Goal: Task Accomplishment & Management: Manage account settings

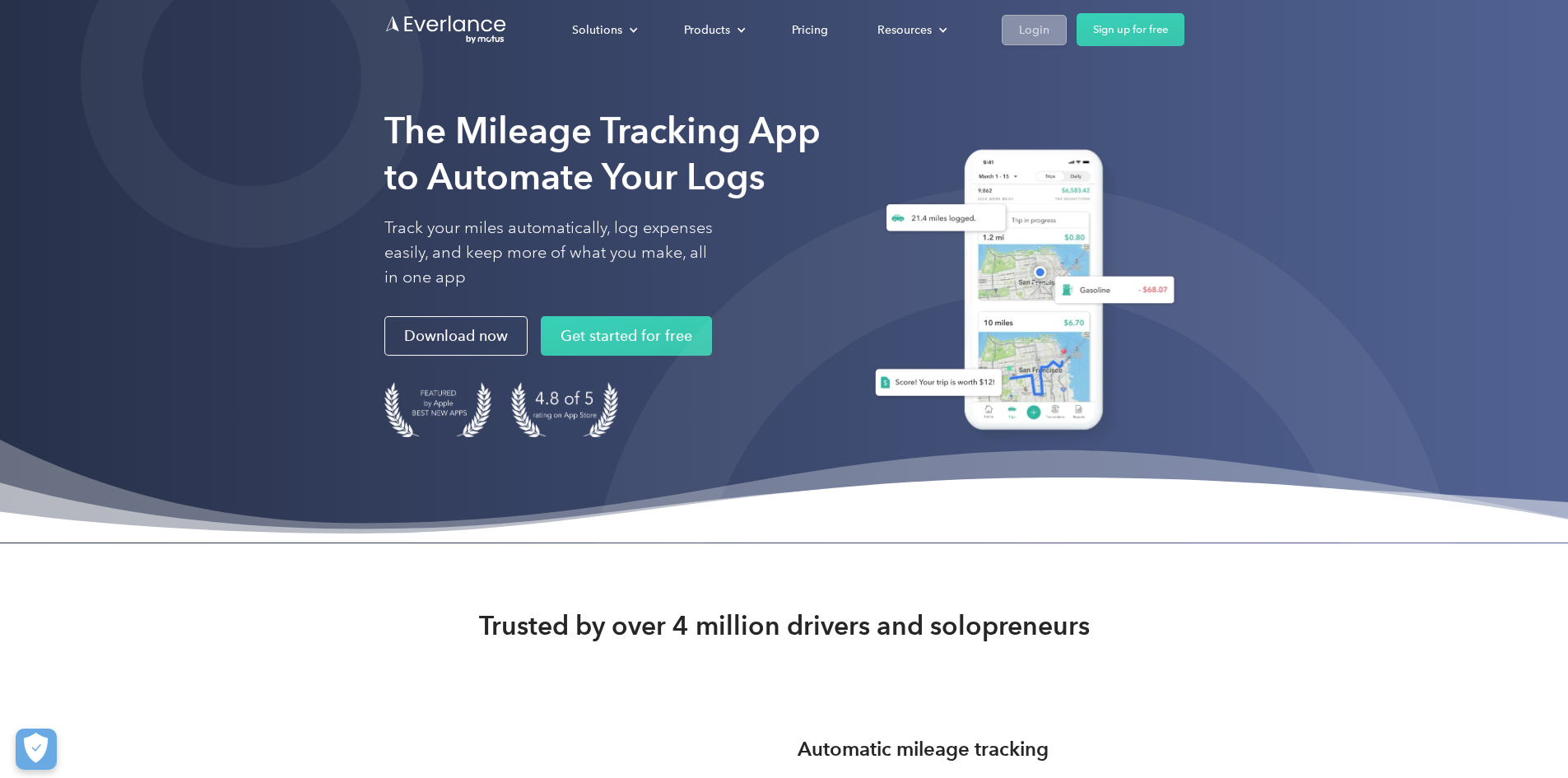
click at [1067, 31] on link "Login" at bounding box center [1034, 30] width 65 height 31
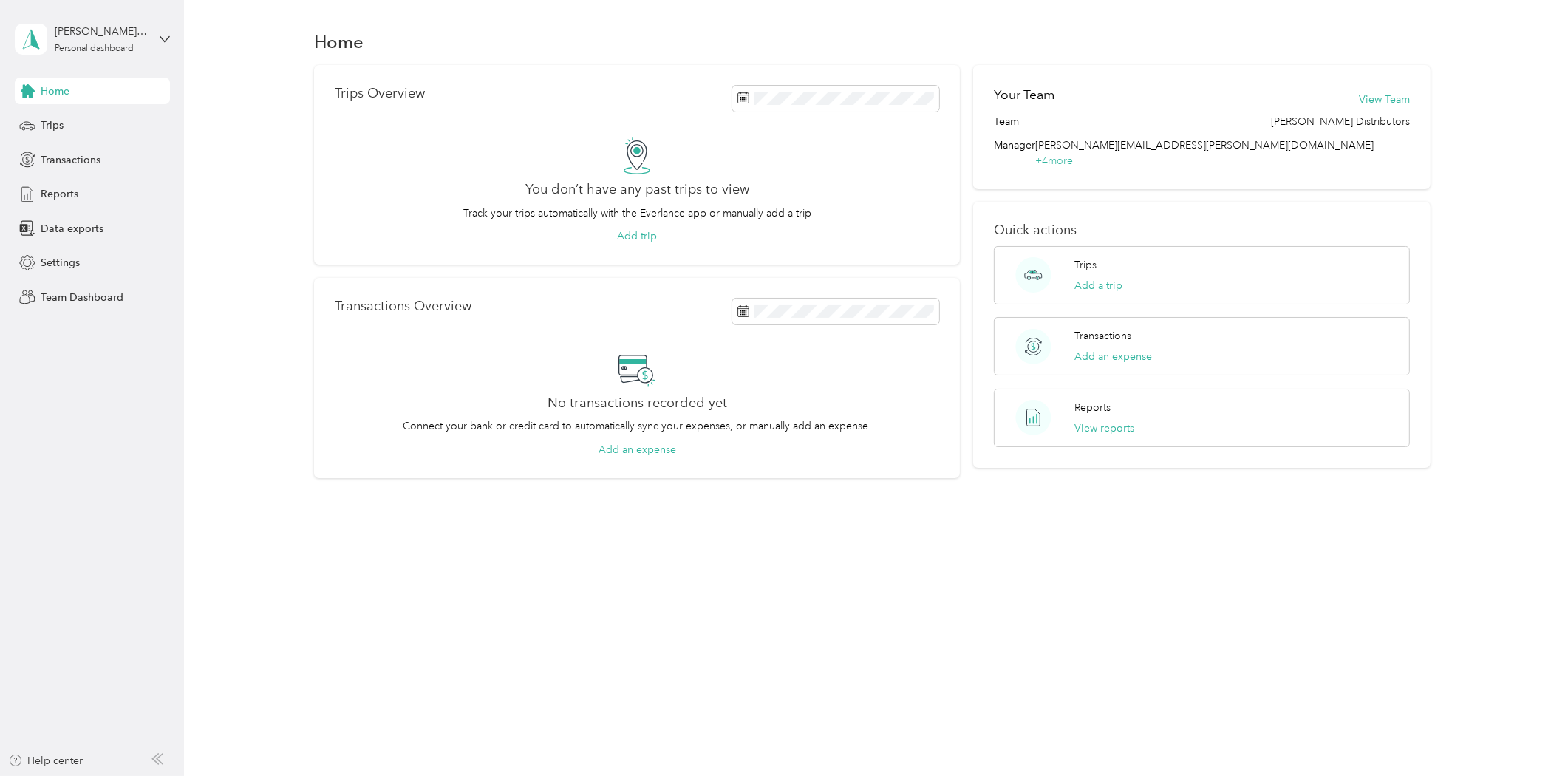
click at [82, 55] on div "[PERSON_NAME][EMAIL_ADDRESS][PERSON_NAME][DOMAIN_NAME] Personal dashboard" at bounding box center [92, 40] width 156 height 52
click at [92, 129] on div "Team dashboard Personal dashboard Log out" at bounding box center [254, 149] width 457 height 93
click at [119, 55] on div "[PERSON_NAME][EMAIL_ADDRESS][PERSON_NAME][DOMAIN_NAME] Personal dashboard" at bounding box center [92, 40] width 156 height 52
click at [100, 114] on div "Team dashboard" at bounding box center [67, 120] width 79 height 15
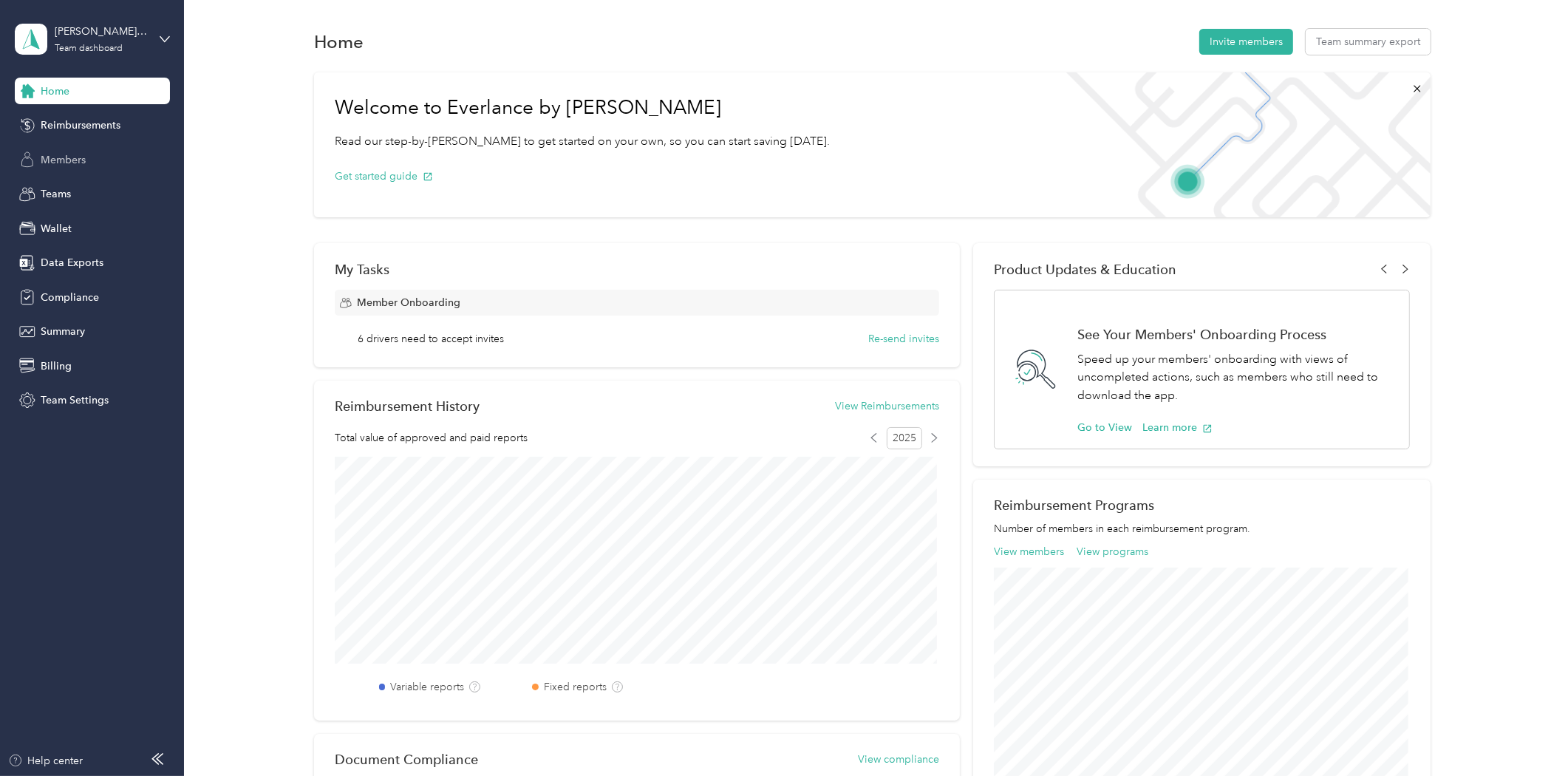
click at [61, 156] on span "Members" at bounding box center [63, 160] width 45 height 15
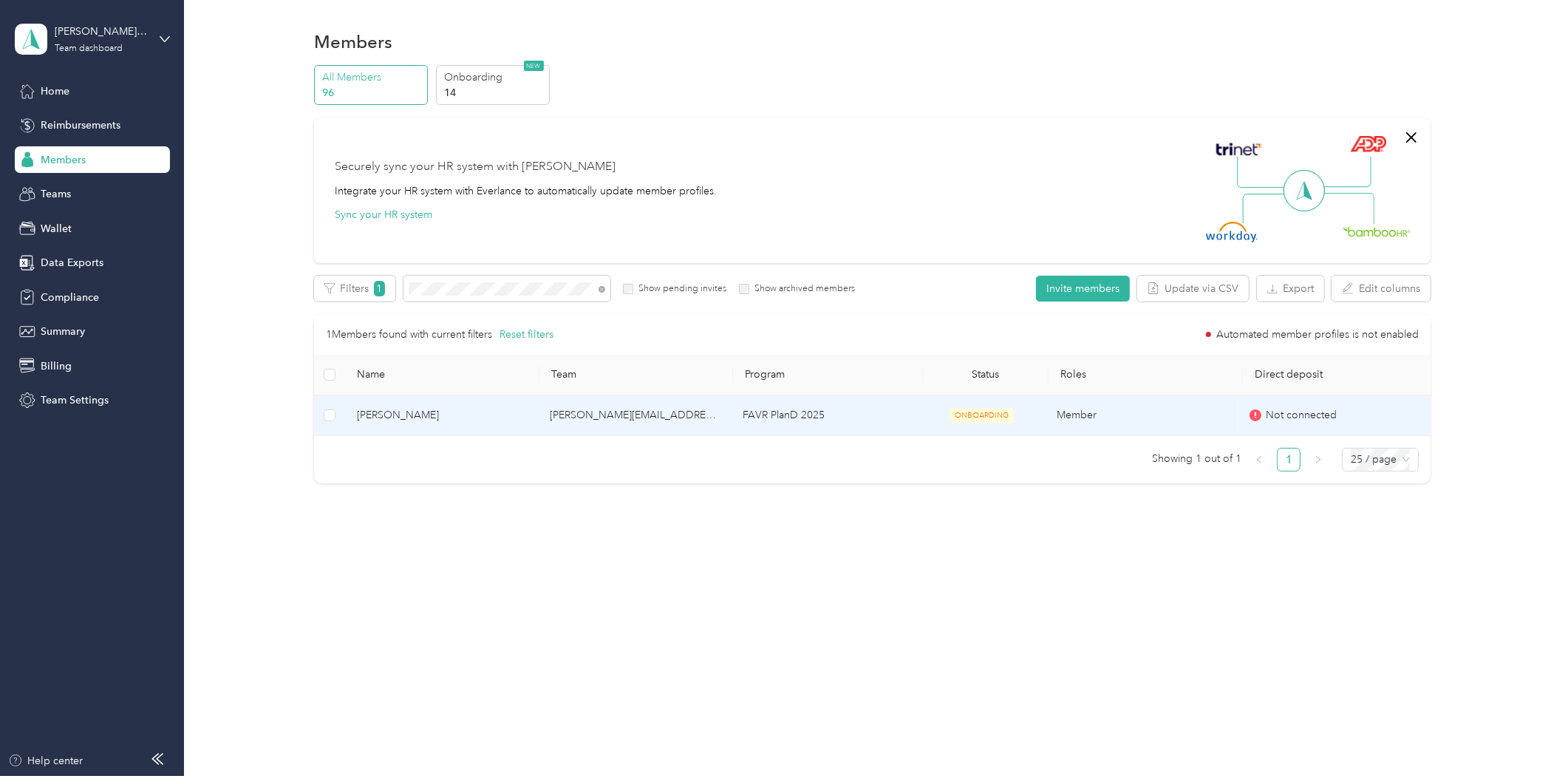
click at [438, 404] on td "[PERSON_NAME]" at bounding box center [441, 415] width 193 height 40
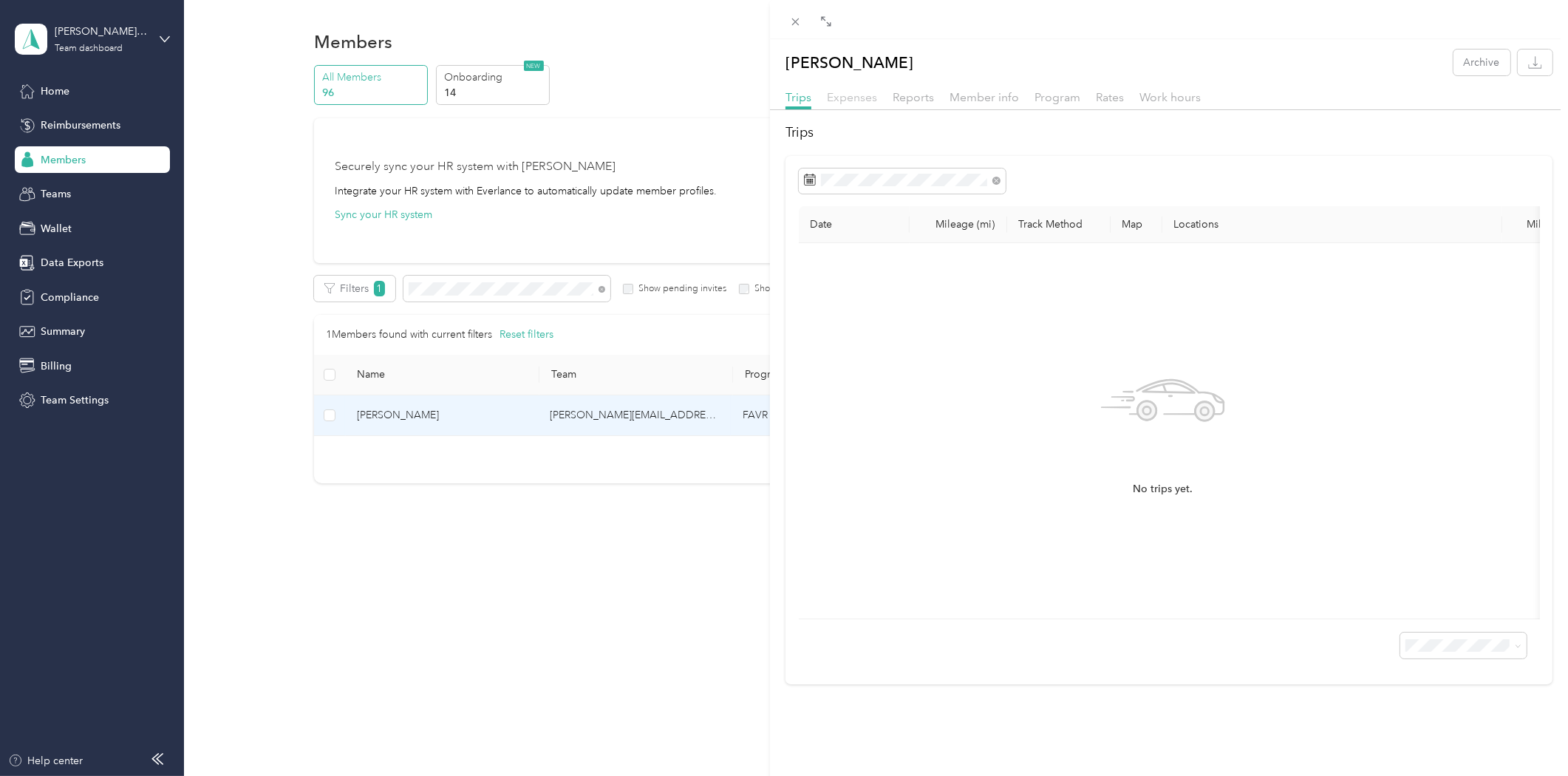
click at [858, 92] on span "Expenses" at bounding box center [853, 97] width 50 height 14
click at [399, 666] on div "[PERSON_NAME] Archive Trips Expenses Reports Member info Program Rates Work hou…" at bounding box center [784, 388] width 1568 height 776
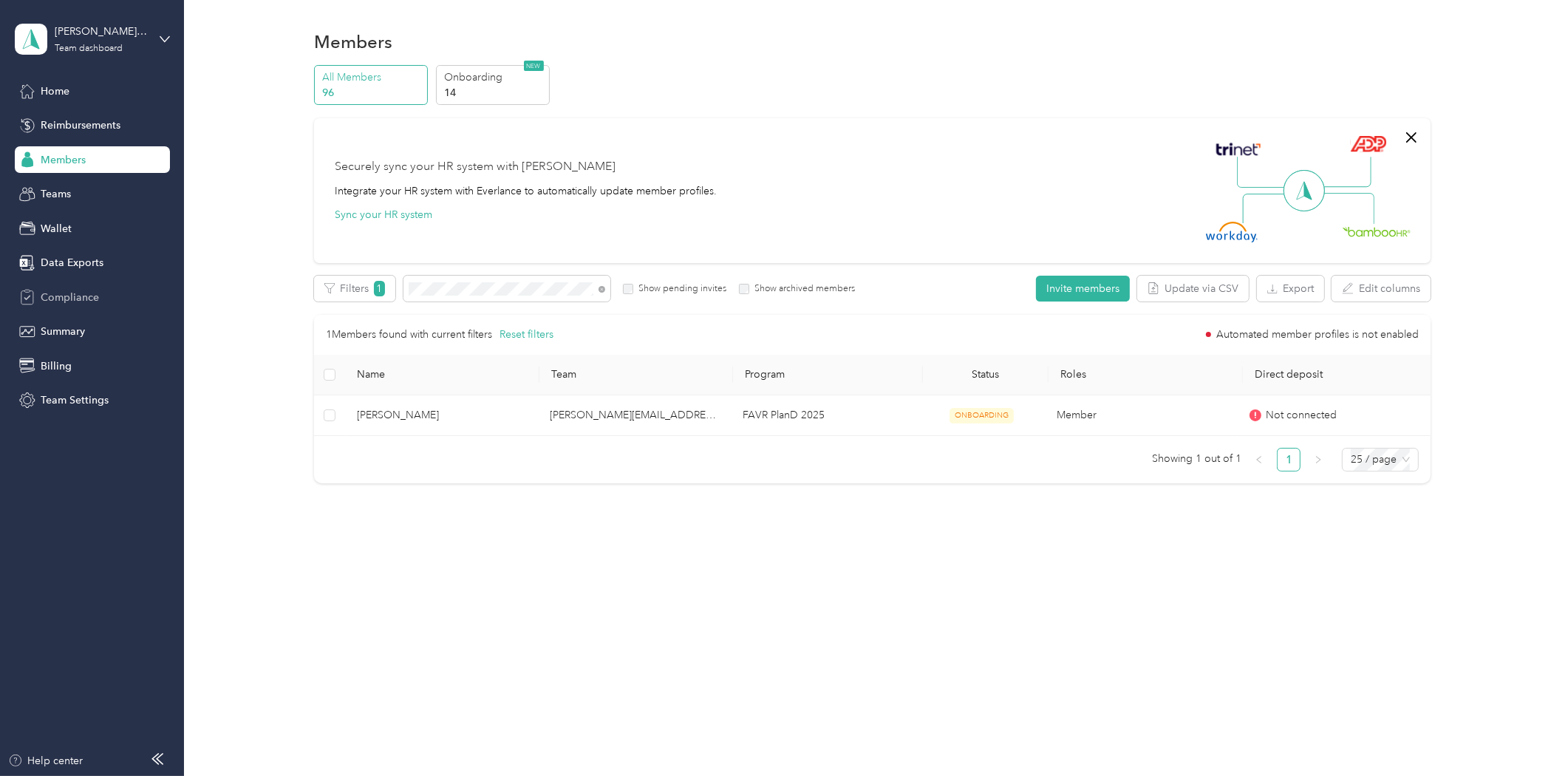
click at [59, 294] on span "Compliance" at bounding box center [69, 298] width 58 height 15
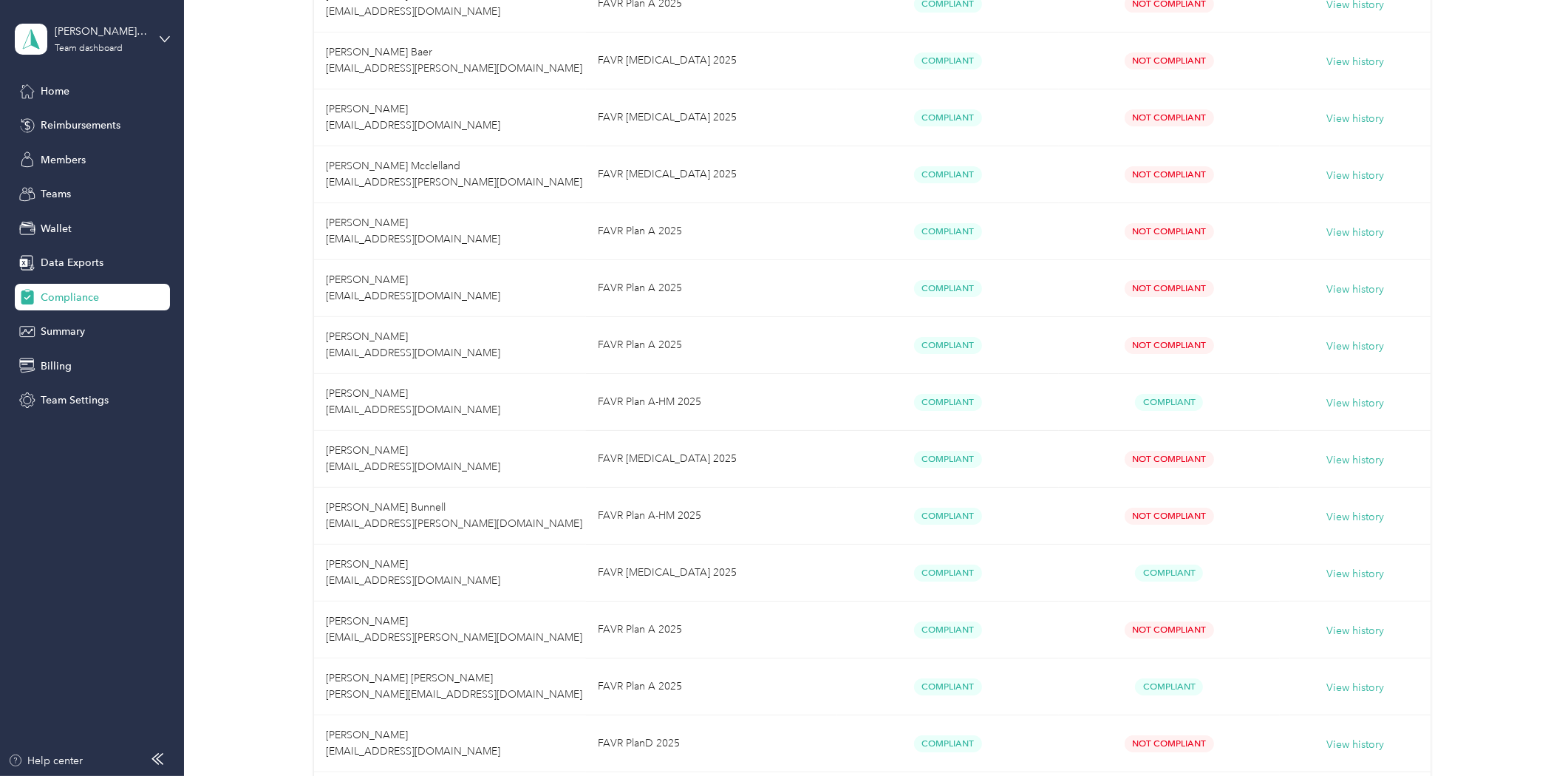
scroll to position [821, 0]
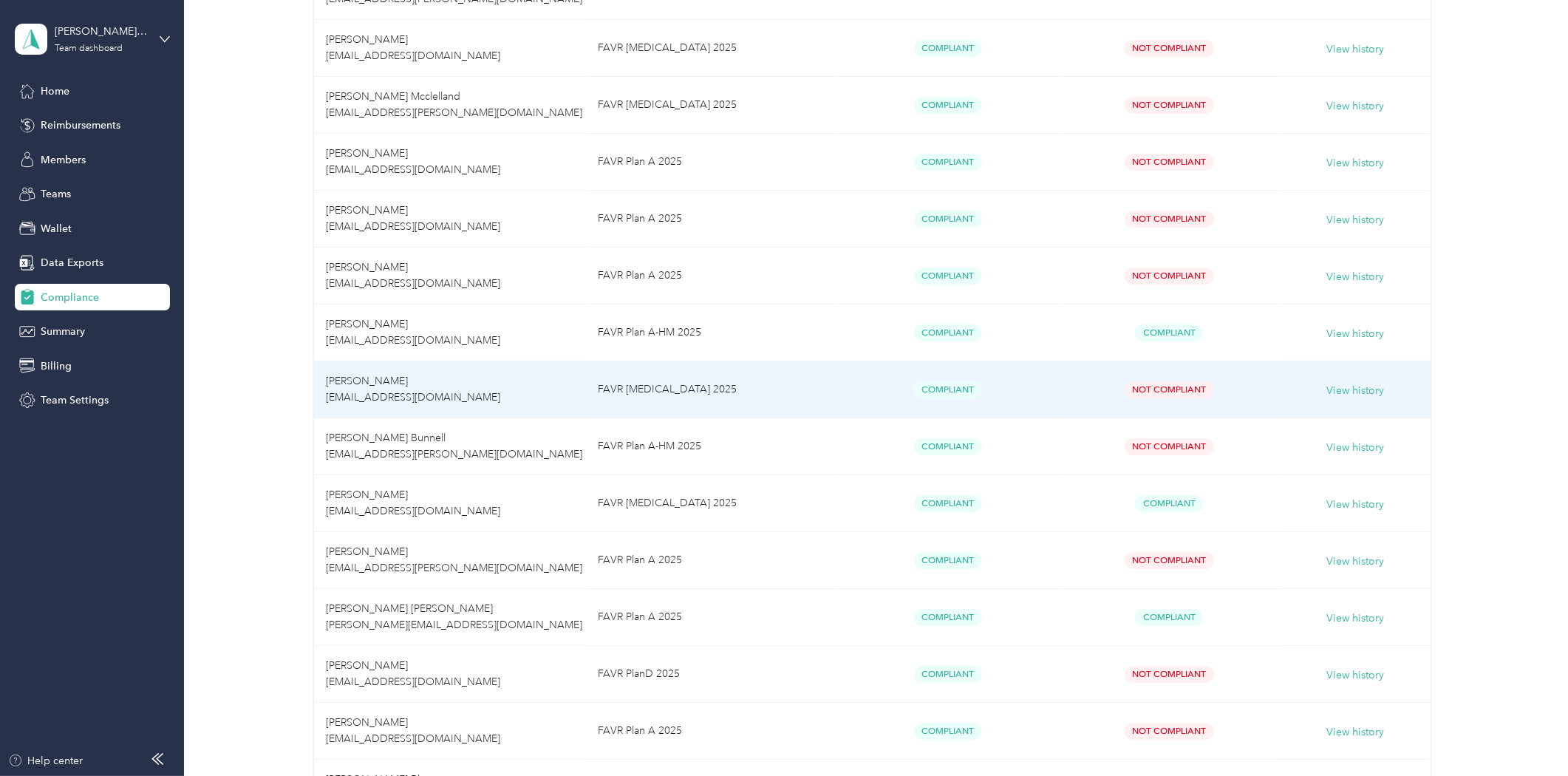
click at [959, 383] on span "Compliant" at bounding box center [948, 390] width 68 height 17
click at [952, 382] on span "Compliant" at bounding box center [948, 390] width 68 height 17
click at [371, 371] on td "[PERSON_NAME] [EMAIL_ADDRESS][DOMAIN_NAME]" at bounding box center [450, 390] width 272 height 57
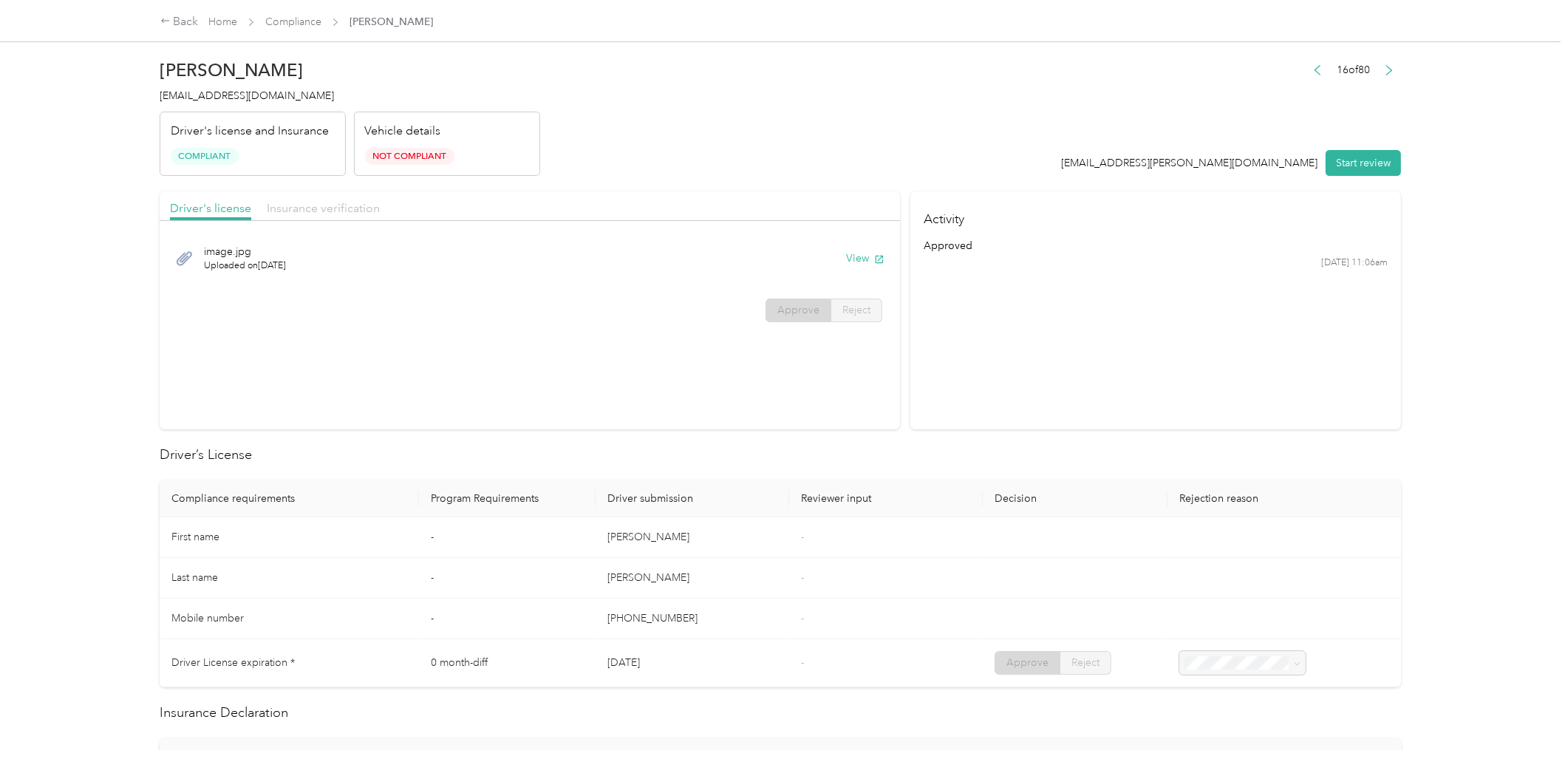
click at [306, 211] on span "Insurance verification" at bounding box center [323, 208] width 113 height 14
click at [272, 253] on span "Declarations Page.pdf" at bounding box center [256, 251] width 103 height 15
click at [863, 247] on div "Declarations Page.pdf Uploaded on [DATE] View" at bounding box center [530, 258] width 720 height 50
click at [863, 248] on div "Declarations Page.pdf Uploaded on [DATE] View" at bounding box center [530, 258] width 720 height 50
click at [861, 260] on button "View" at bounding box center [865, 258] width 39 height 15
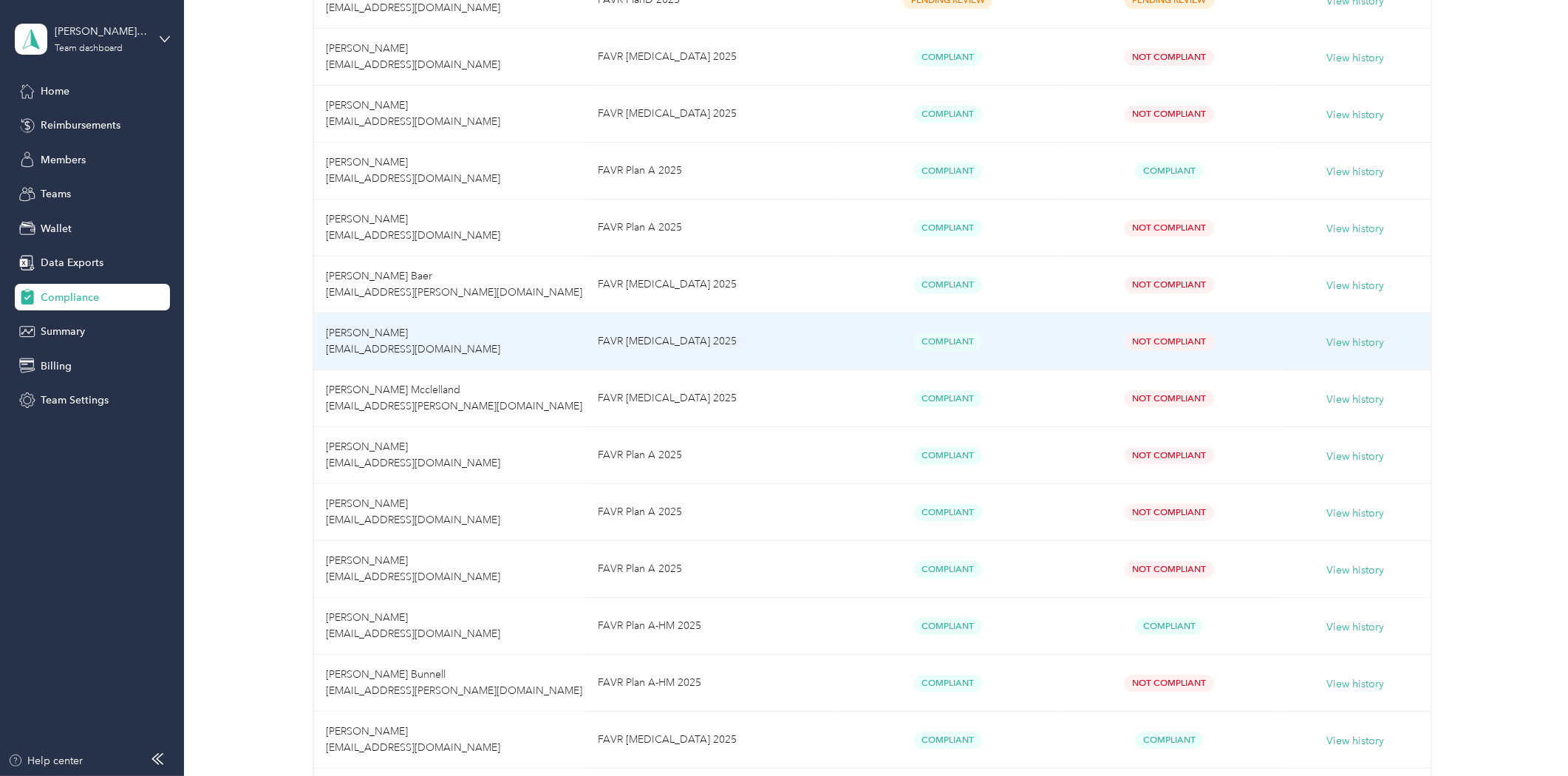
scroll to position [574, 0]
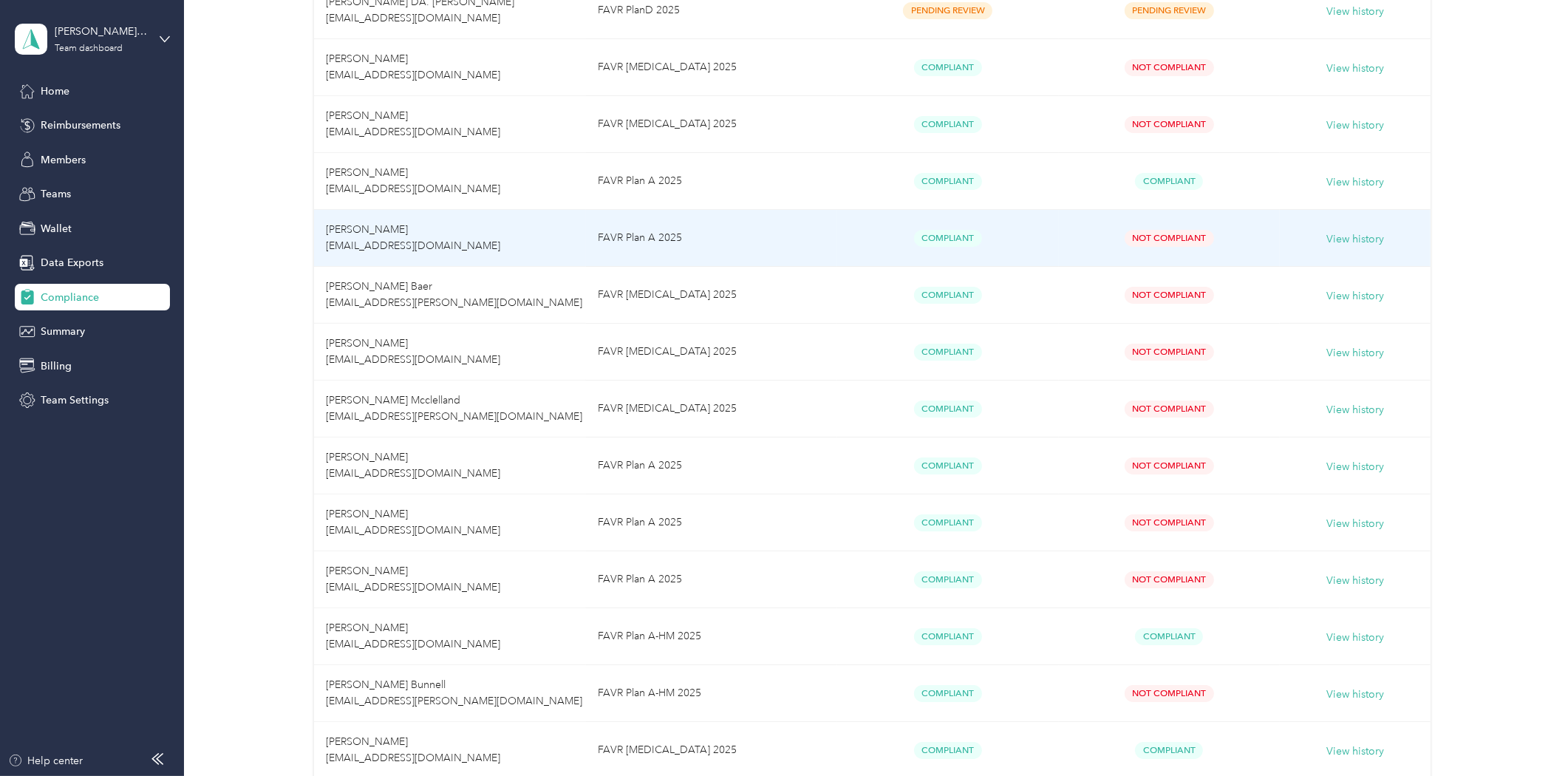
click at [362, 234] on span "[PERSON_NAME] [EMAIL_ADDRESS][DOMAIN_NAME]" at bounding box center [413, 237] width 174 height 29
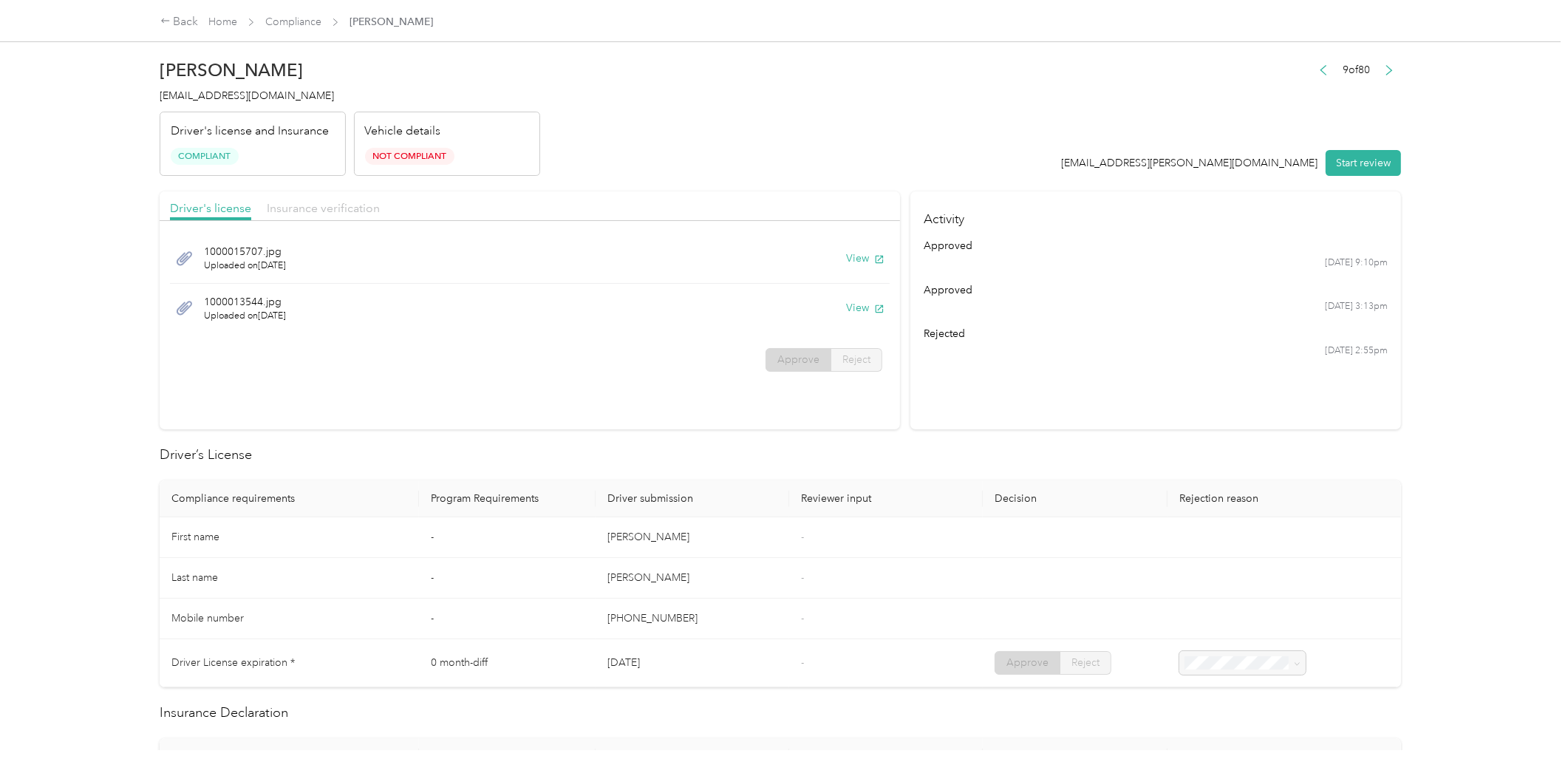
click at [298, 204] on span "Insurance verification" at bounding box center [323, 208] width 113 height 14
click at [859, 260] on button "View" at bounding box center [865, 258] width 39 height 15
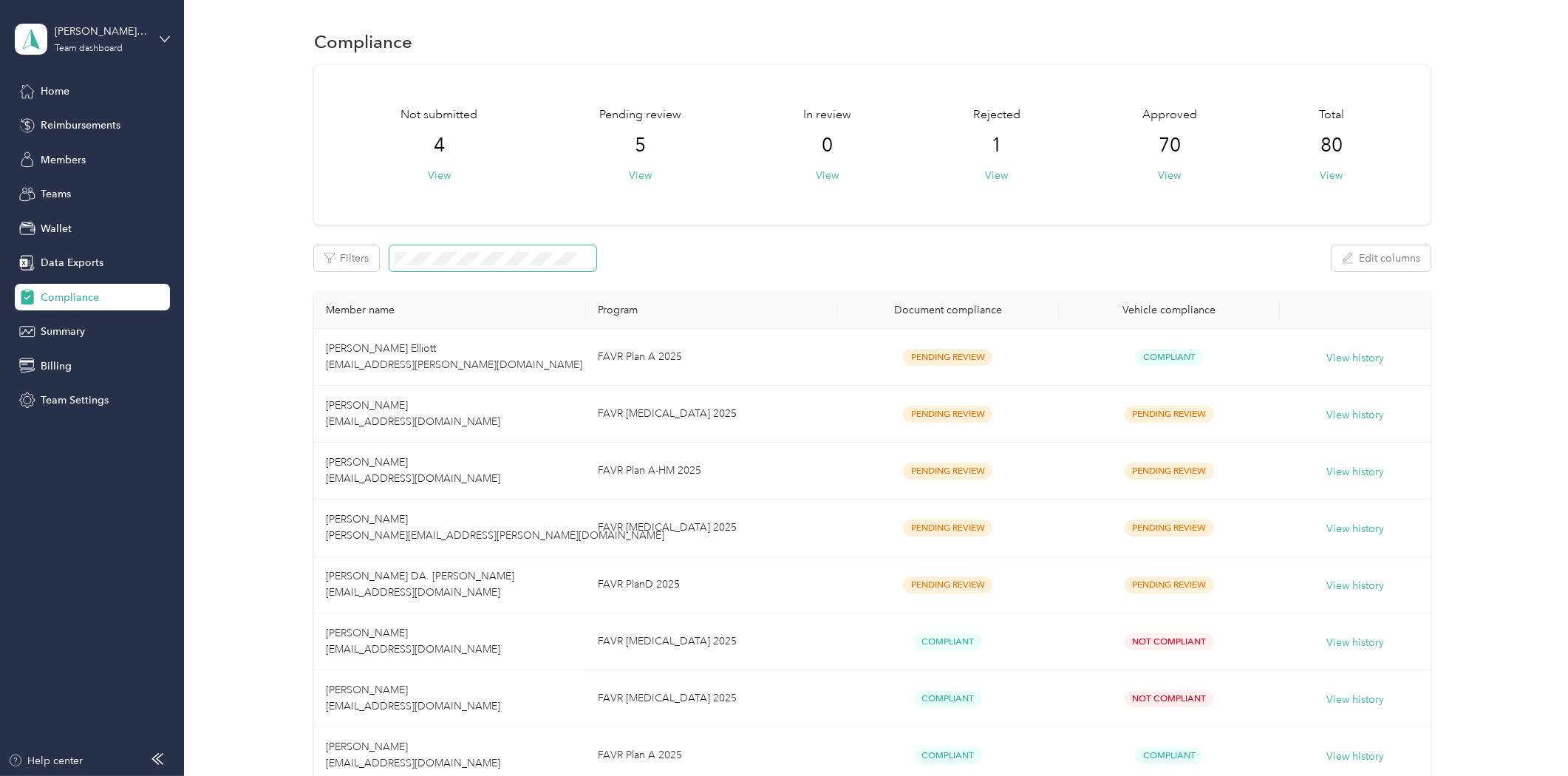
click at [463, 264] on span at bounding box center [493, 258] width 207 height 26
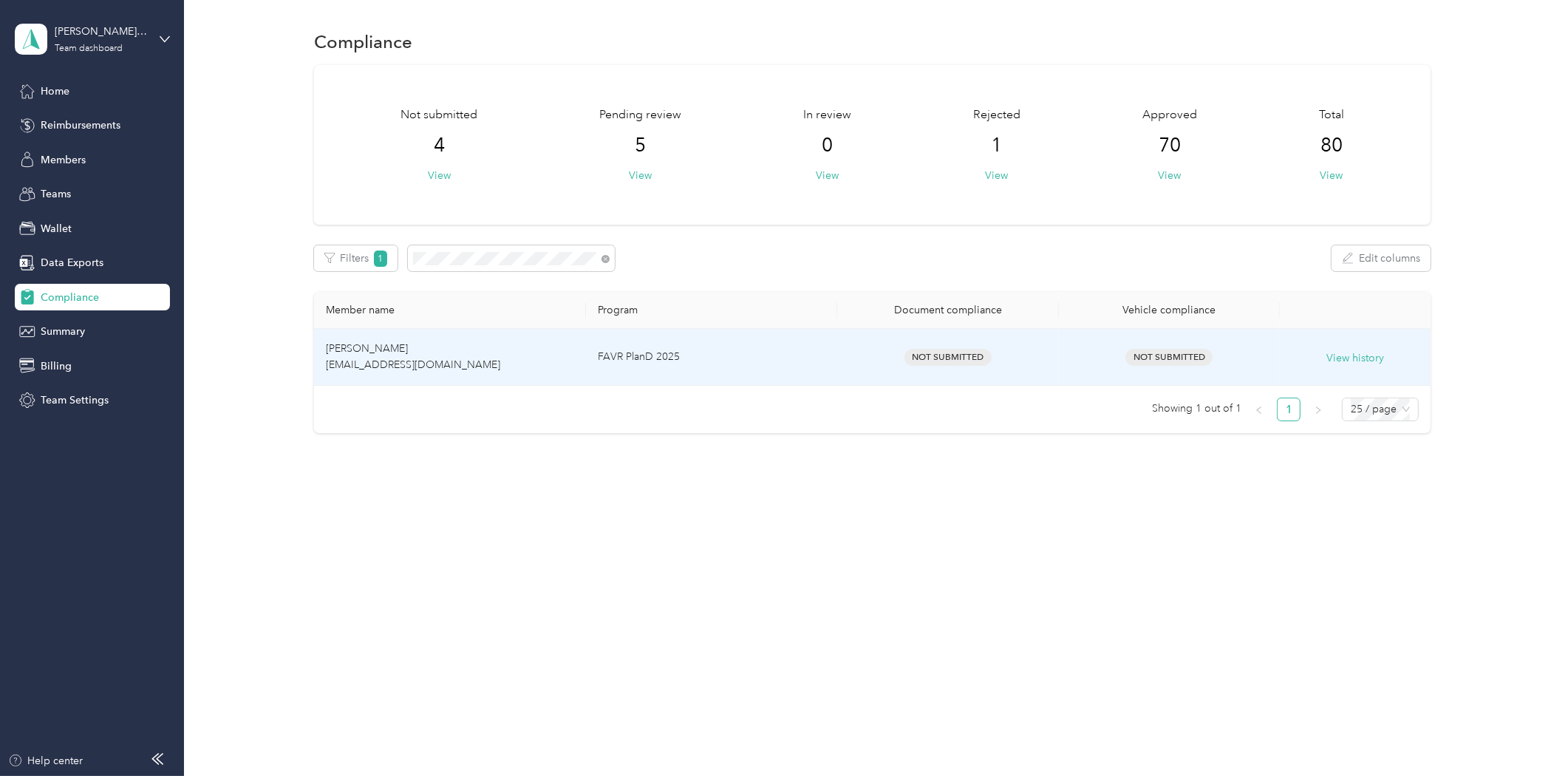
click at [423, 356] on td "[PERSON_NAME] [EMAIL_ADDRESS][DOMAIN_NAME]" at bounding box center [450, 357] width 272 height 57
click at [773, 342] on td "FAVR PlanD 2025" at bounding box center [711, 357] width 251 height 57
click at [1360, 351] on button "View history" at bounding box center [1355, 358] width 58 height 16
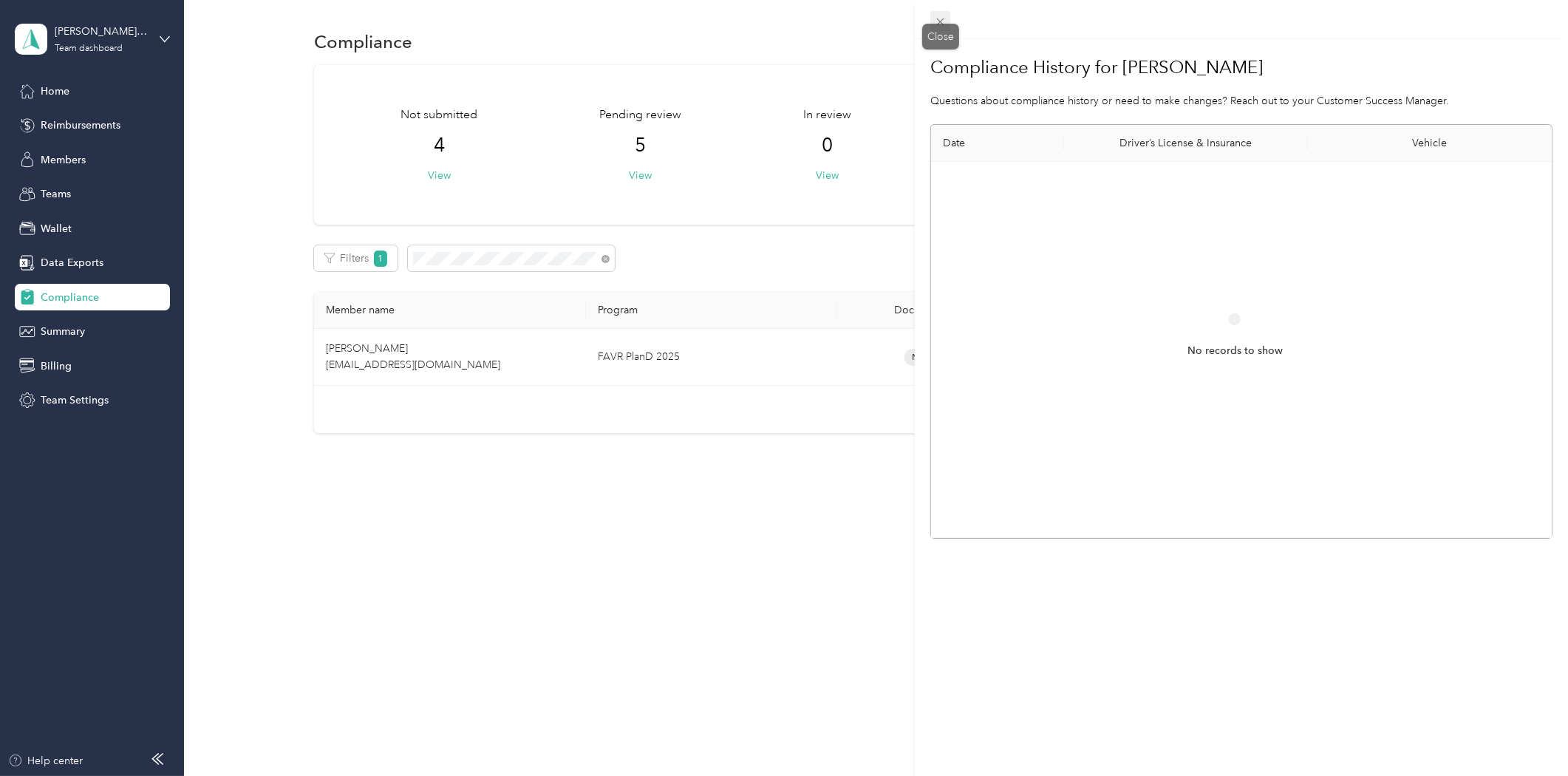
click at [942, 24] on icon at bounding box center [940, 21] width 13 height 13
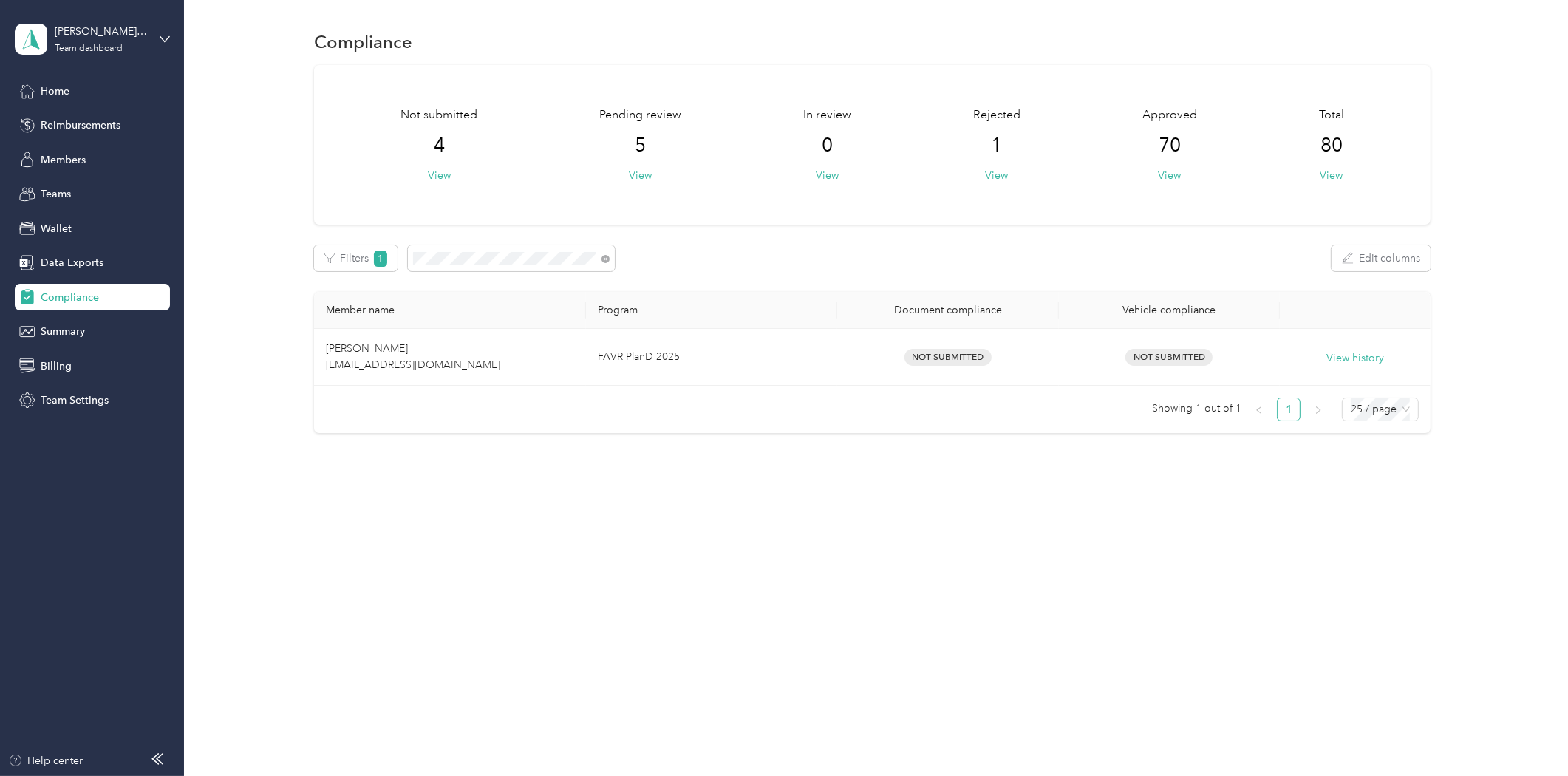
click at [782, 515] on div "Compliance Not submitted 4 View Pending review 5 View In review 0 View Rejected…" at bounding box center [873, 388] width 1377 height 776
click at [995, 150] on span "1" at bounding box center [997, 145] width 11 height 24
click at [998, 175] on button "View" at bounding box center [997, 176] width 23 height 15
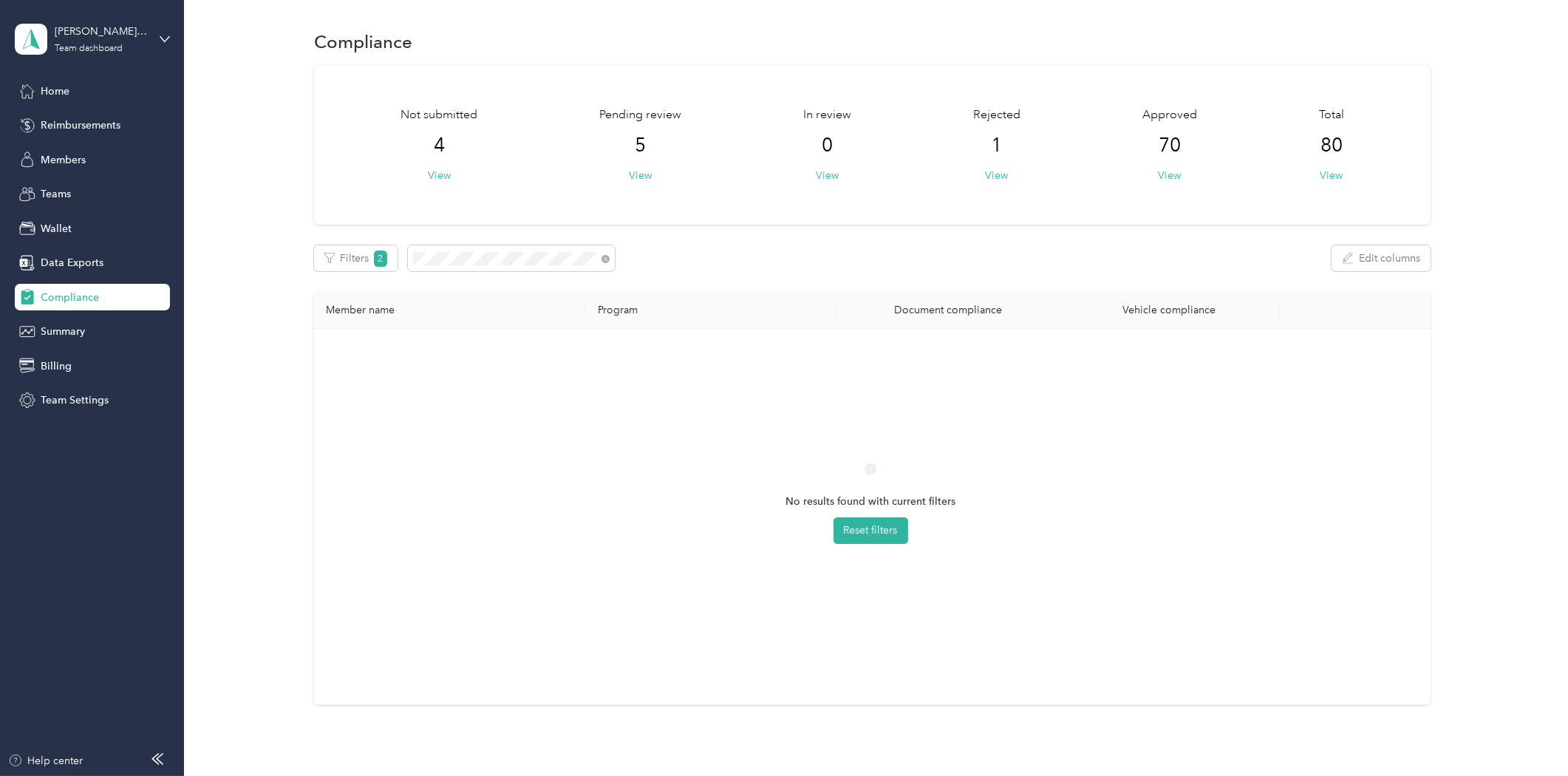
click at [1000, 146] on div "Rejected 1 View" at bounding box center [997, 145] width 47 height 77
click at [606, 253] on span at bounding box center [606, 258] width 8 height 13
click at [606, 256] on icon at bounding box center [606, 259] width 8 height 8
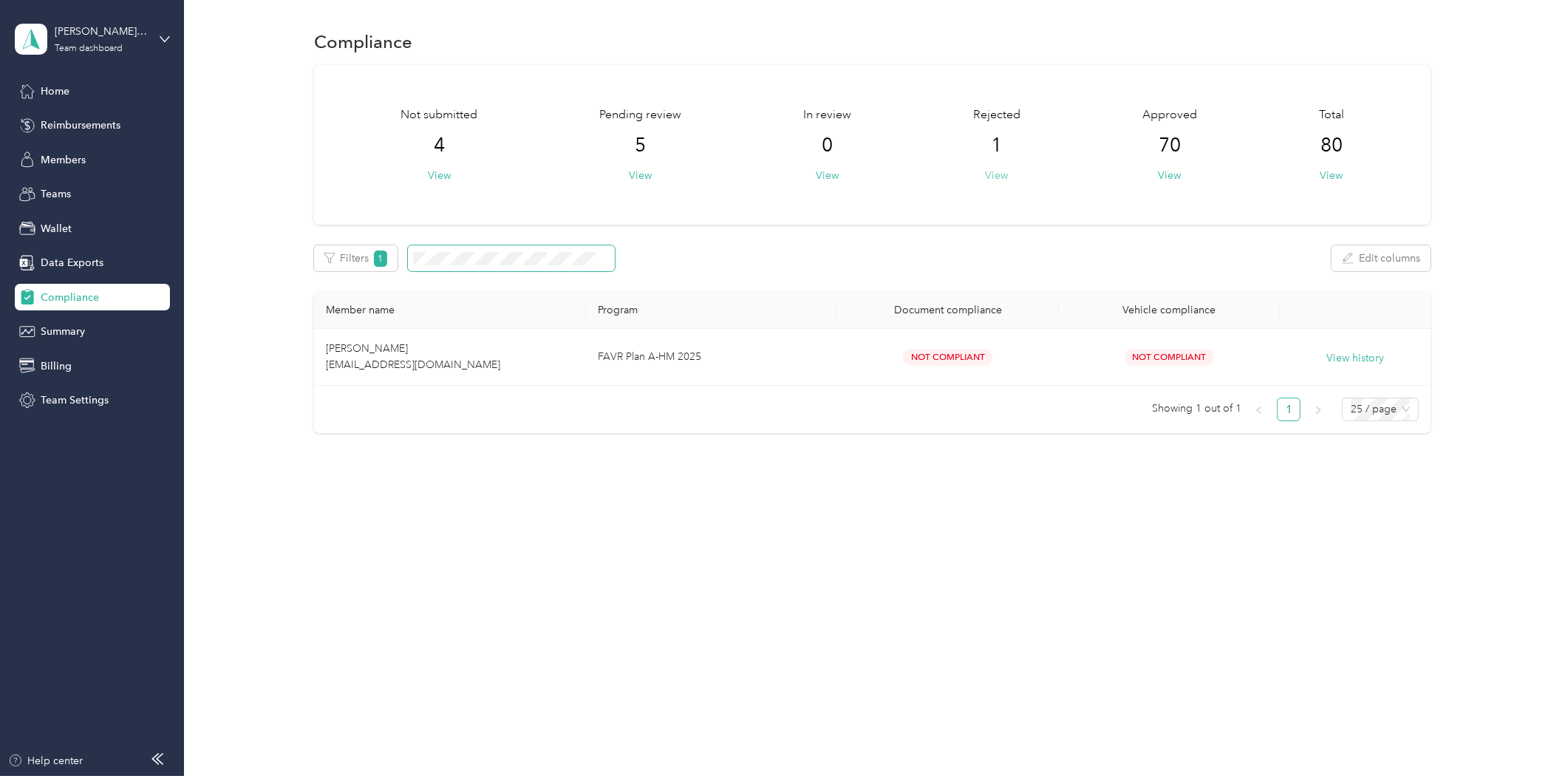
click at [990, 168] on button "View" at bounding box center [997, 176] width 23 height 15
click at [651, 175] on button "View" at bounding box center [640, 176] width 23 height 15
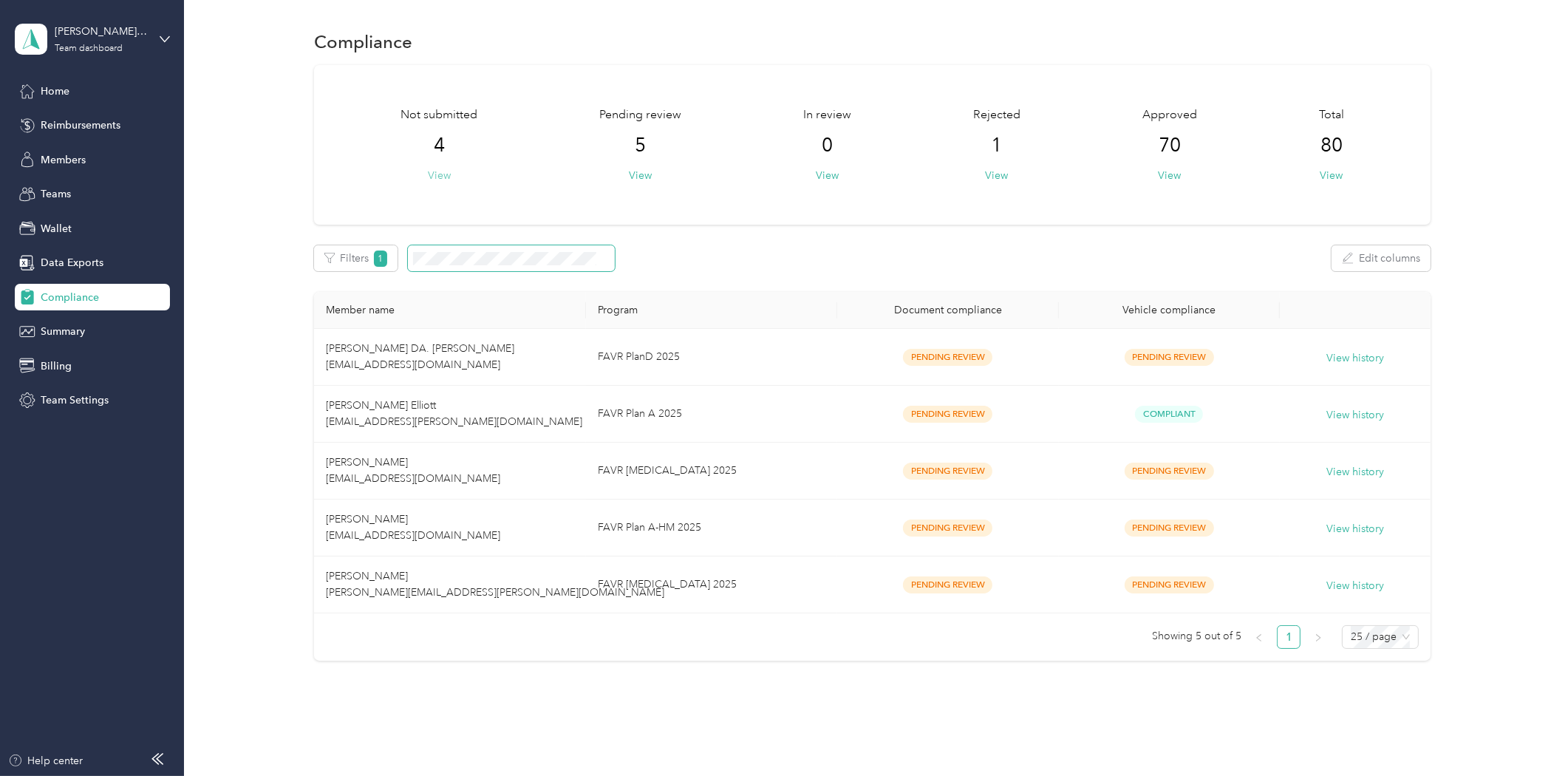
click at [443, 171] on button "View" at bounding box center [439, 176] width 23 height 15
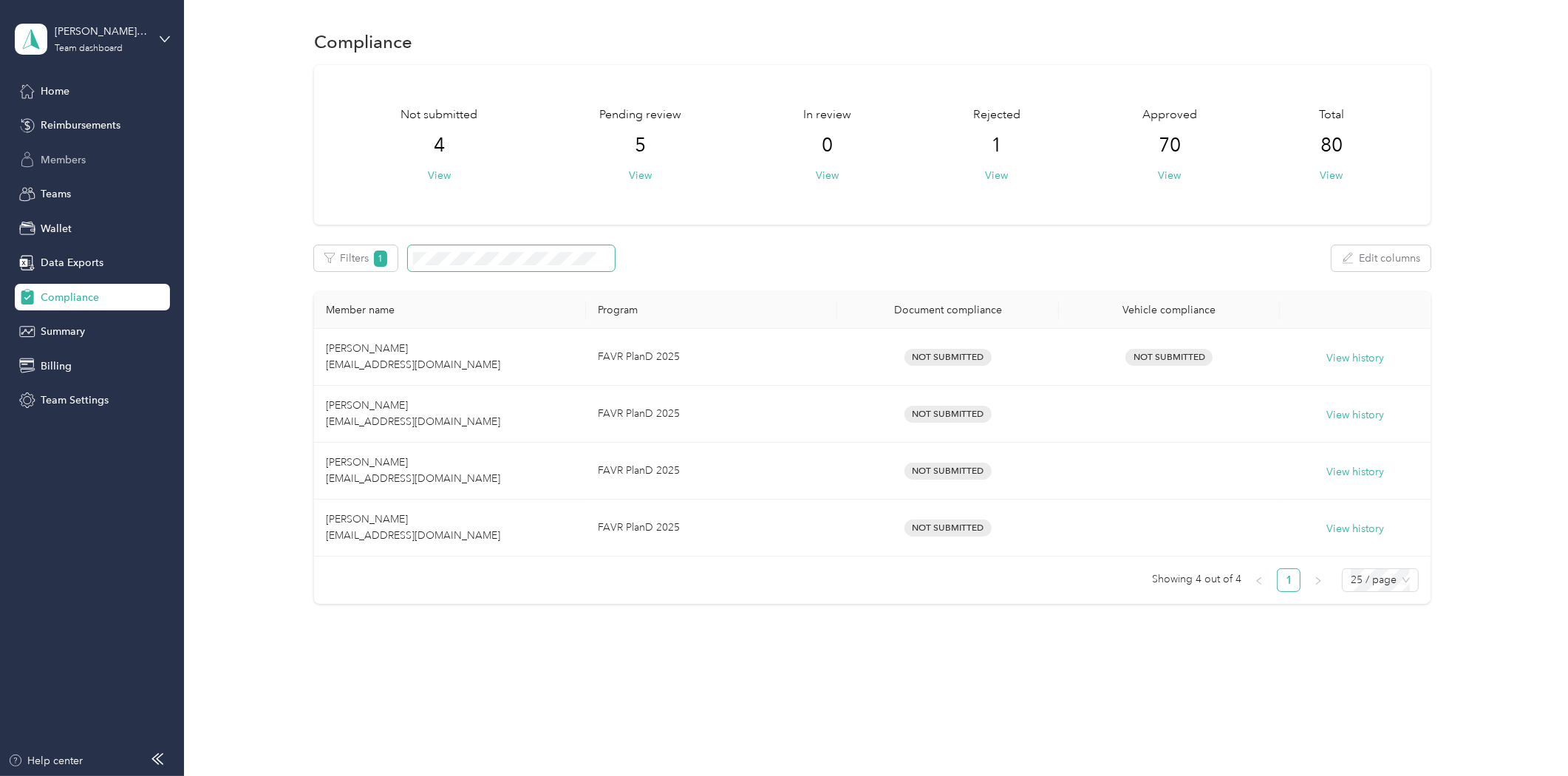
click at [65, 148] on div "Members" at bounding box center [92, 160] width 156 height 27
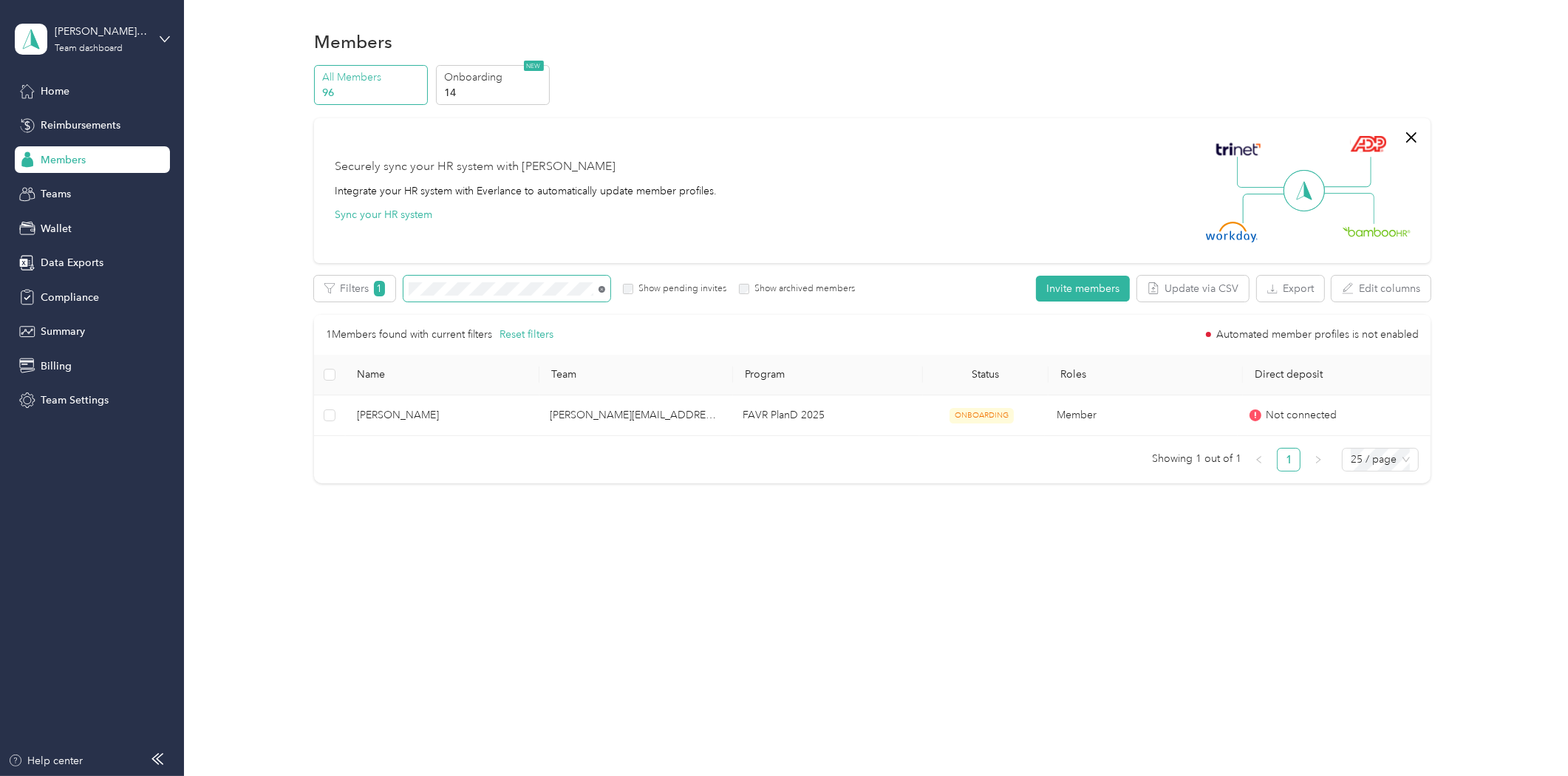
click at [602, 291] on icon at bounding box center [602, 289] width 7 height 7
